Goal: Check status: Check status

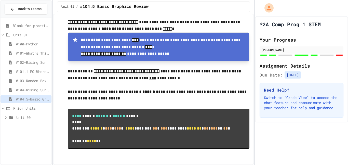
scroll to position [3057, 0]
click at [36, 92] on span "#104-Rising Sun Plus" at bounding box center [33, 89] width 34 height 5
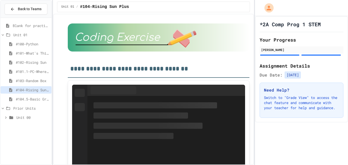
click at [34, 80] on span "#103-Random Box" at bounding box center [33, 80] width 34 height 5
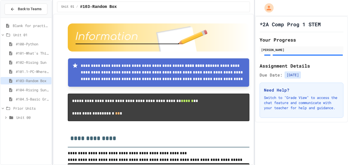
click at [33, 72] on span "#101.1-PC-Where am I?" at bounding box center [33, 71] width 34 height 5
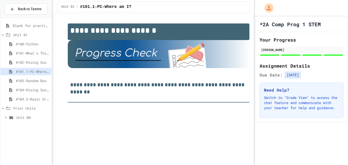
click at [33, 63] on span "#102-Rising Sun" at bounding box center [33, 62] width 34 height 5
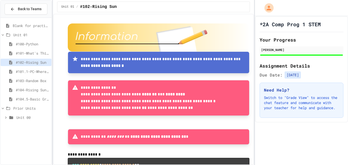
click at [32, 92] on span "#104-Rising Sun Plus" at bounding box center [33, 89] width 34 height 5
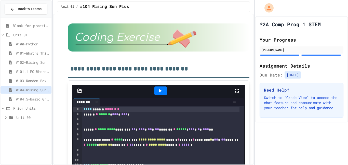
click at [36, 103] on div "#104.5-Basic Graphics Review" at bounding box center [26, 98] width 51 height 7
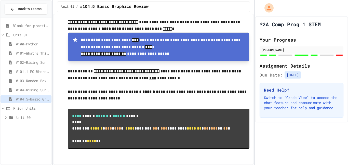
scroll to position [3072, 0]
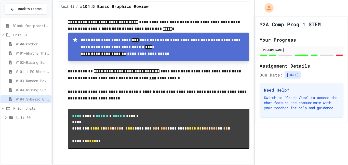
scroll to position [3072, 0]
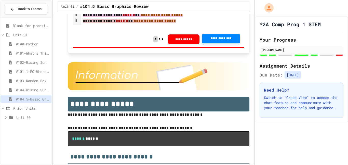
scroll to position [2761, 0]
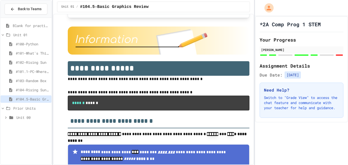
scroll to position [2796, 0]
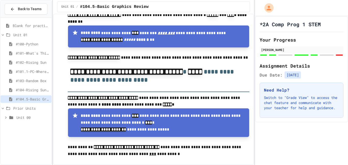
scroll to position [2912, 0]
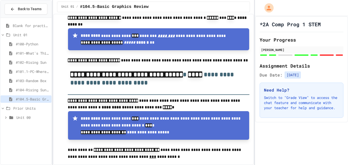
scroll to position [2910, 0]
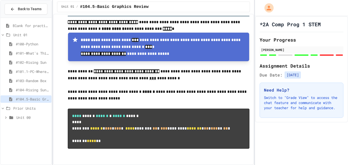
scroll to position [3008, 0]
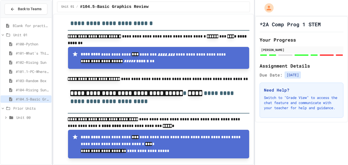
scroll to position [2896, 0]
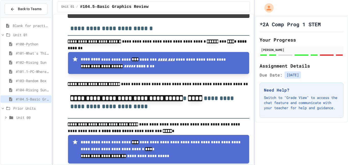
scroll to position [2891, 0]
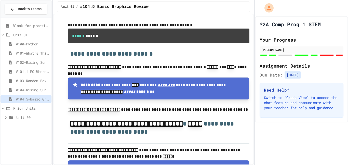
scroll to position [2843, 0]
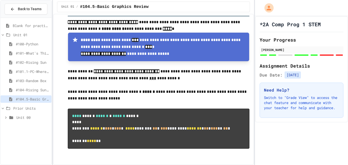
scroll to position [3000, 0]
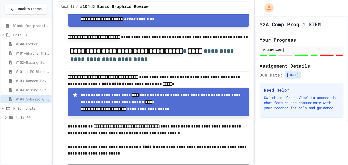
scroll to position [2941, 0]
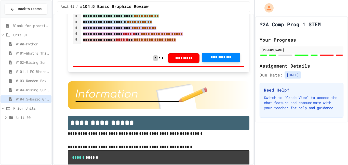
scroll to position [2985, 0]
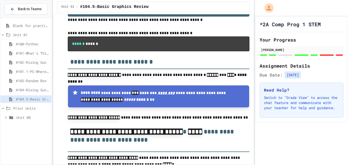
scroll to position [2846, 0]
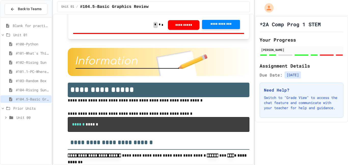
scroll to position [2775, 0]
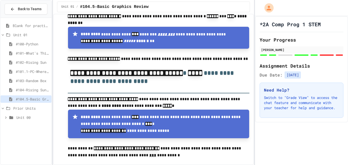
scroll to position [2920, 0]
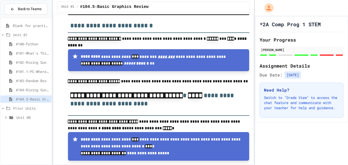
scroll to position [2889, 0]
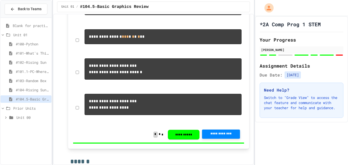
scroll to position [2531, 0]
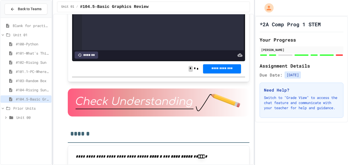
scroll to position [1225, 0]
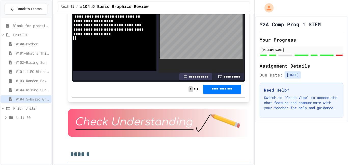
scroll to position [19, 0]
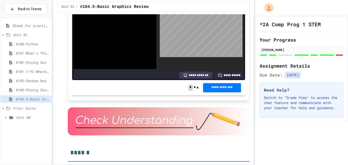
scroll to position [1206, 0]
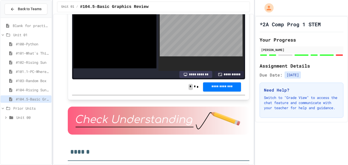
scroll to position [57, 0]
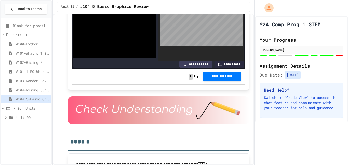
scroll to position [1217, 0]
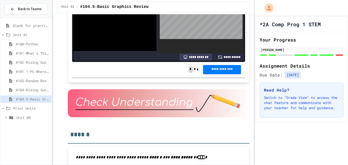
scroll to position [53, 0]
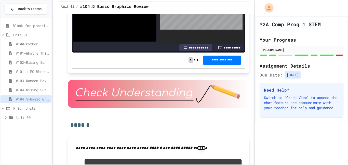
scroll to position [1234, 0]
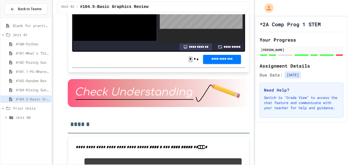
click at [251, 86] on div "**********" at bounding box center [153, 89] width 201 height 151
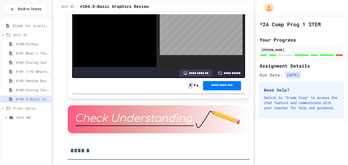
scroll to position [1210, 0]
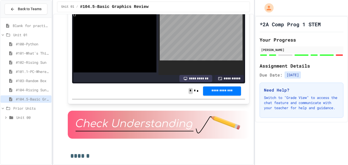
scroll to position [1199, 0]
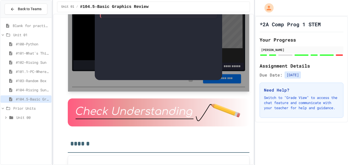
scroll to position [1211, 0]
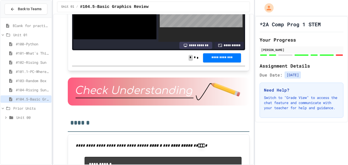
scroll to position [55, 0]
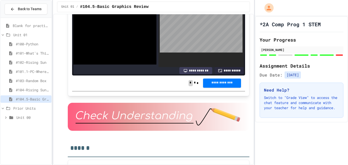
scroll to position [1207, 0]
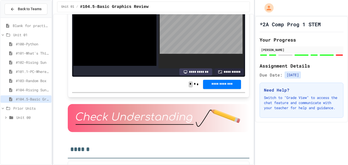
scroll to position [1187, 0]
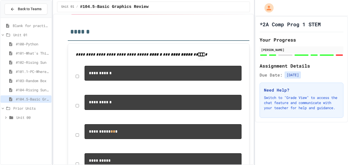
scroll to position [1329, 0]
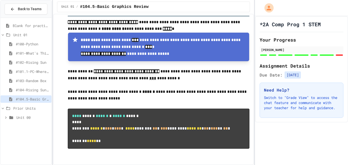
scroll to position [3053, 0]
